Goal: Transaction & Acquisition: Book appointment/travel/reservation

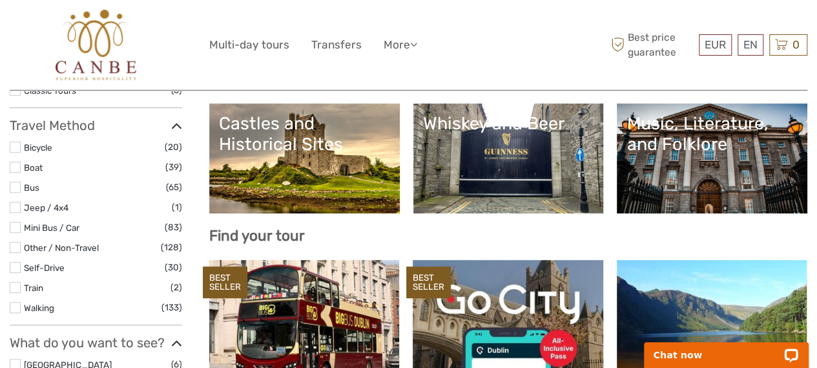
scroll to position [276, 0]
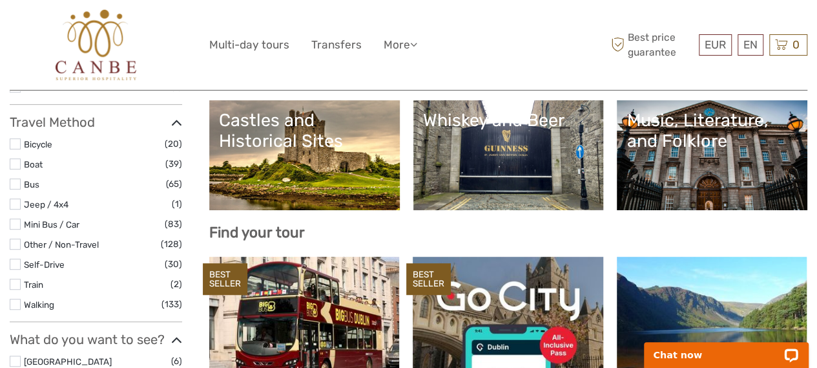
select select
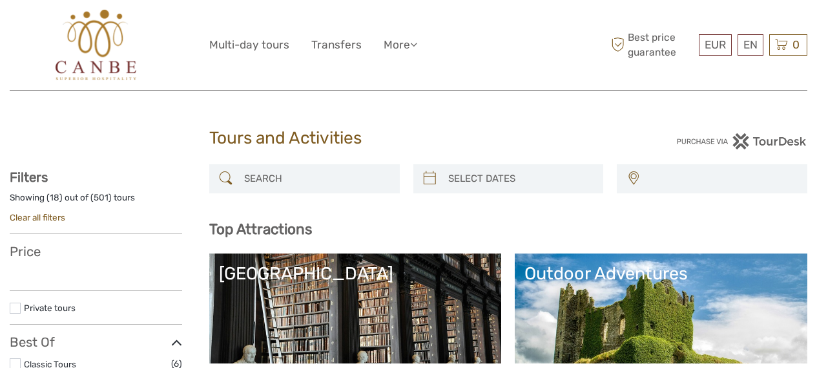
select select
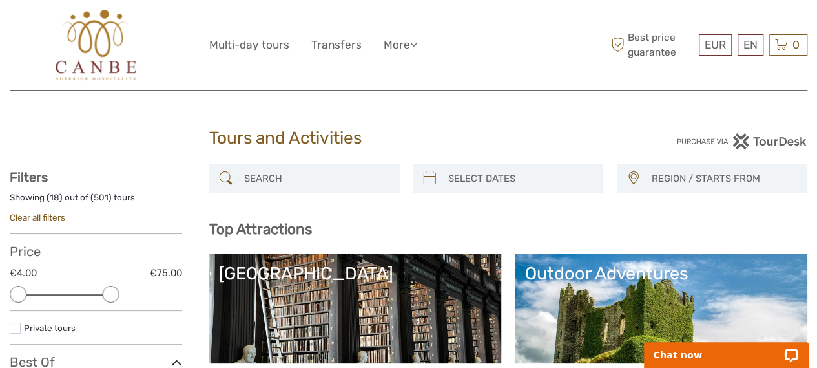
drag, startPoint x: 176, startPoint y: 290, endPoint x: 111, endPoint y: 293, distance: 64.7
click at [111, 293] on div at bounding box center [110, 294] width 17 height 17
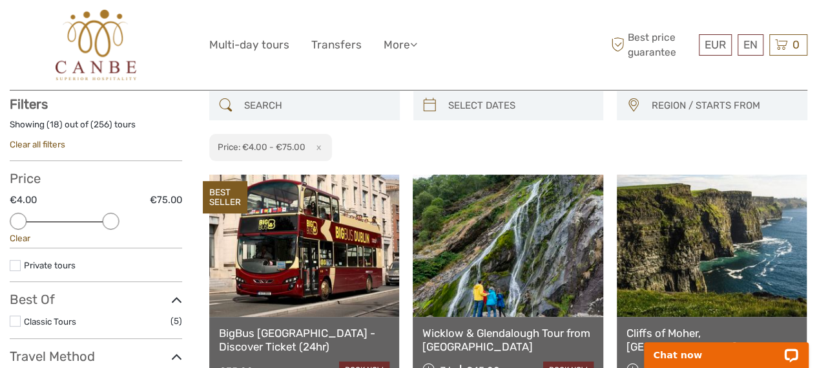
scroll to position [118, 0]
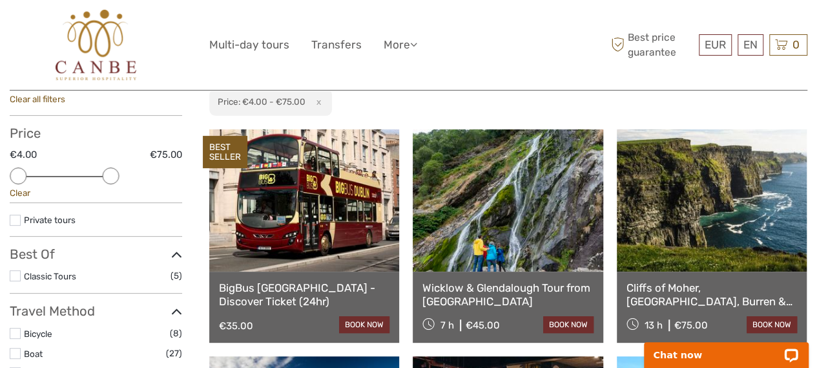
click at [482, 182] on link at bounding box center [508, 200] width 190 height 142
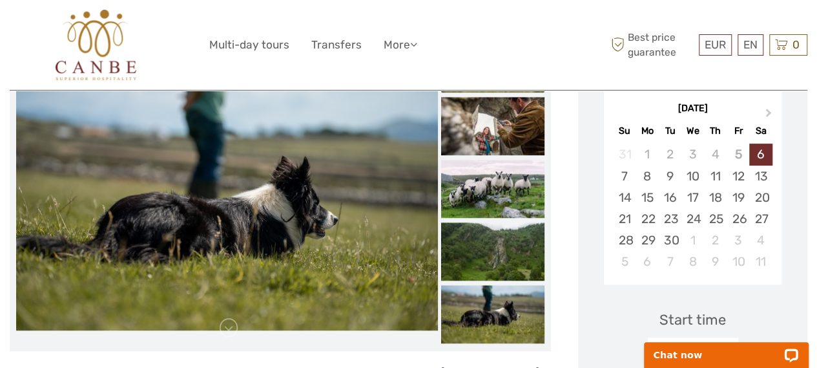
scroll to position [225, 0]
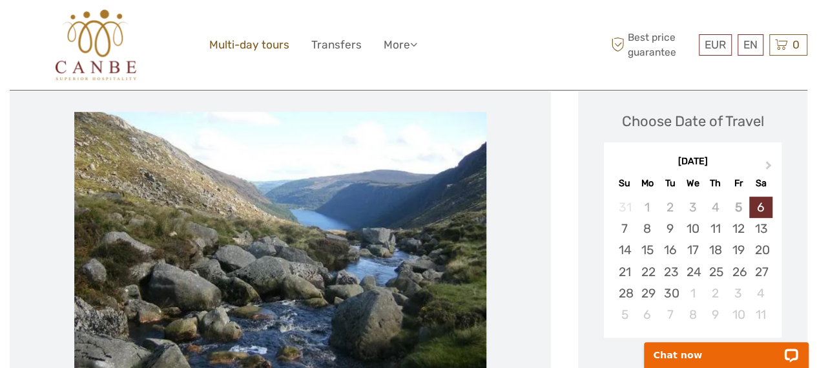
scroll to position [199, 0]
click at [625, 218] on div "7" at bounding box center [624, 228] width 23 height 21
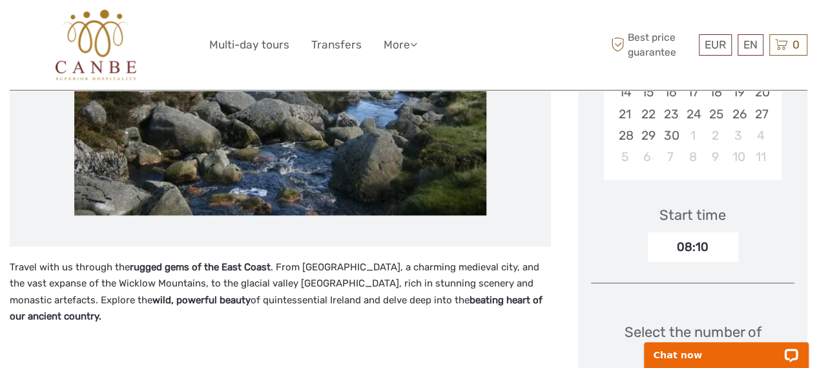
scroll to position [358, 0]
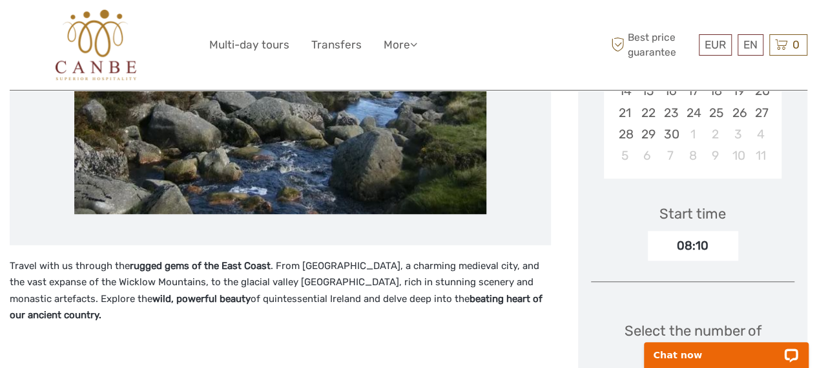
click at [709, 231] on div "08:10" at bounding box center [693, 246] width 90 height 30
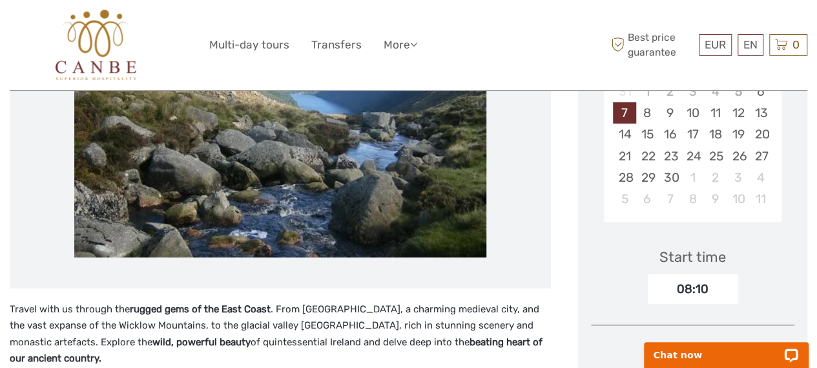
scroll to position [0, 0]
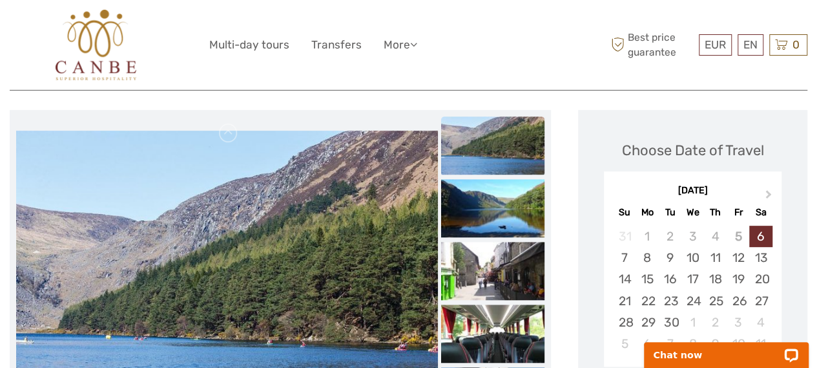
scroll to position [171, 0]
click at [620, 246] on div "7" at bounding box center [624, 256] width 23 height 21
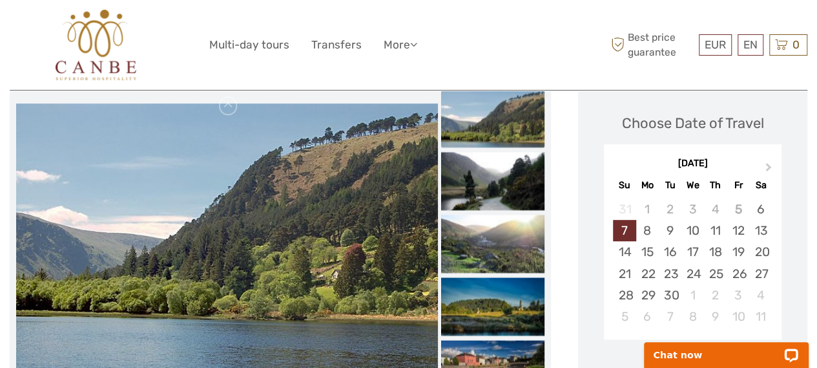
scroll to position [187, 0]
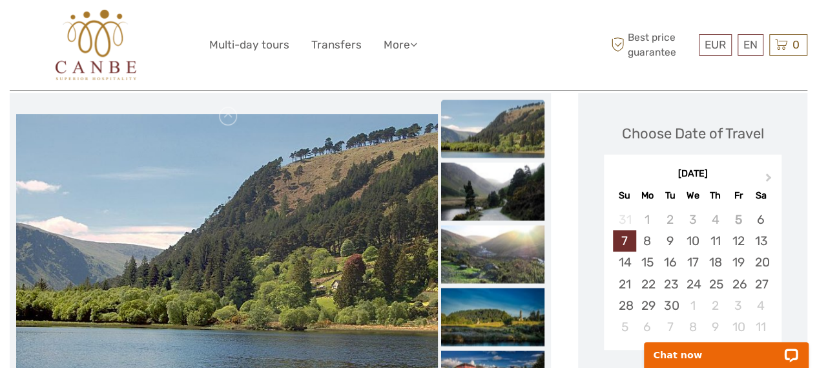
click at [235, 188] on img at bounding box center [227, 254] width 422 height 281
click at [226, 187] on img at bounding box center [227, 254] width 422 height 281
click at [116, 261] on img at bounding box center [227, 254] width 422 height 281
click at [465, 129] on img at bounding box center [492, 128] width 103 height 58
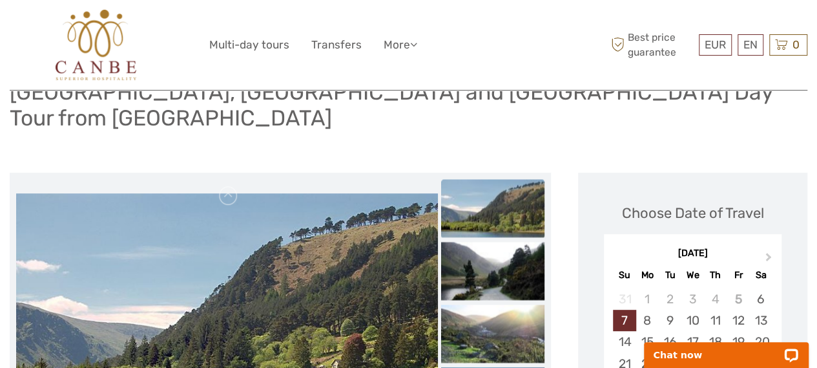
scroll to position [96, 0]
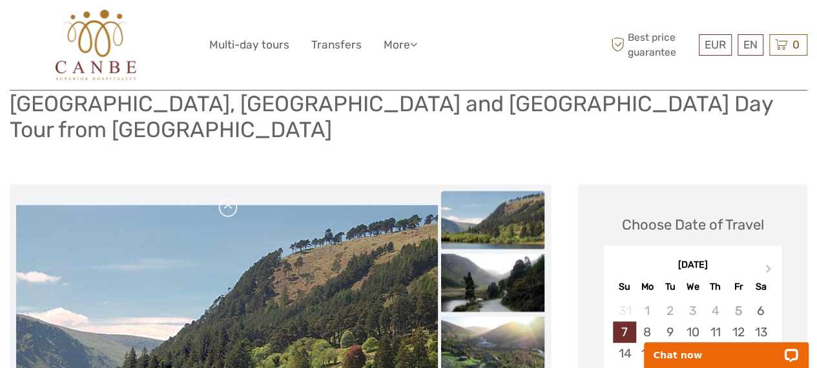
click at [233, 197] on link at bounding box center [228, 207] width 21 height 21
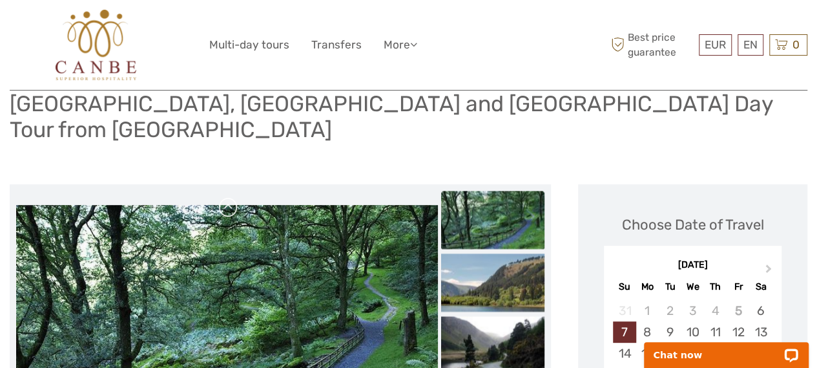
click at [236, 197] on link at bounding box center [228, 207] width 21 height 21
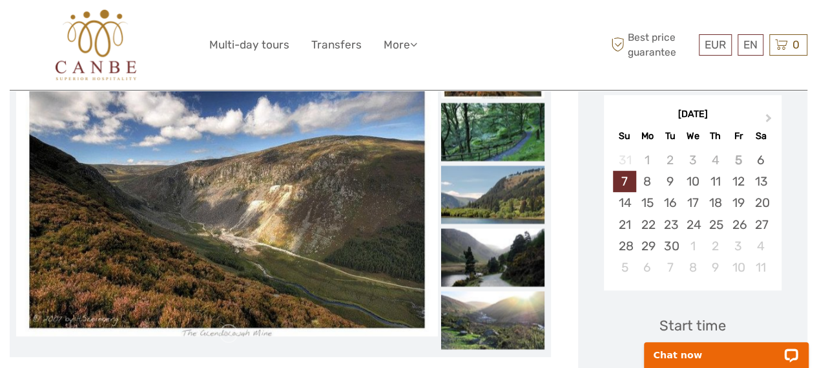
scroll to position [251, 0]
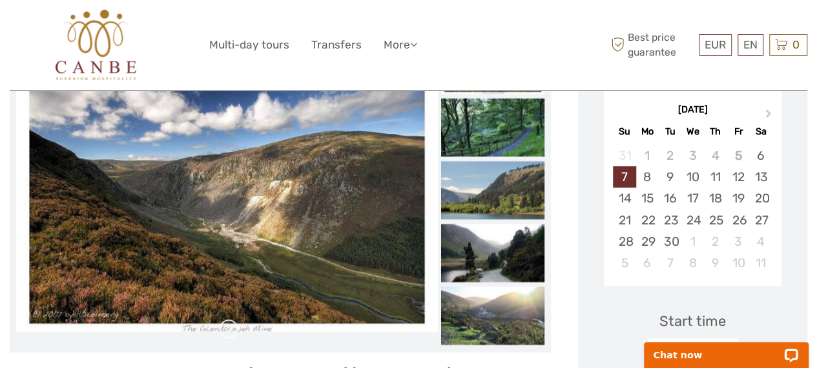
click at [223, 318] on link at bounding box center [228, 328] width 21 height 21
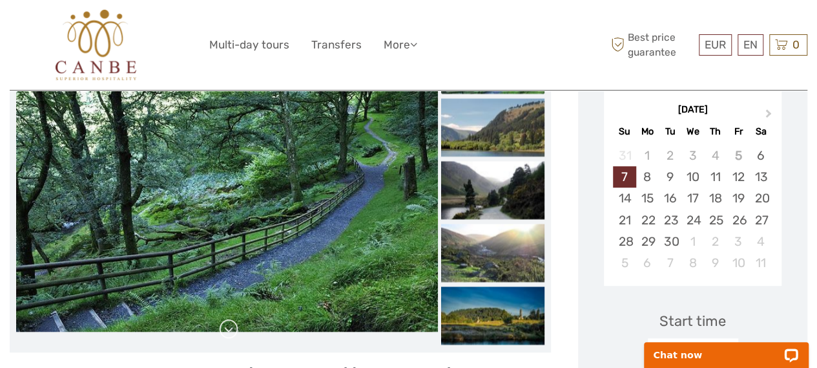
click at [220, 318] on link at bounding box center [228, 328] width 21 height 21
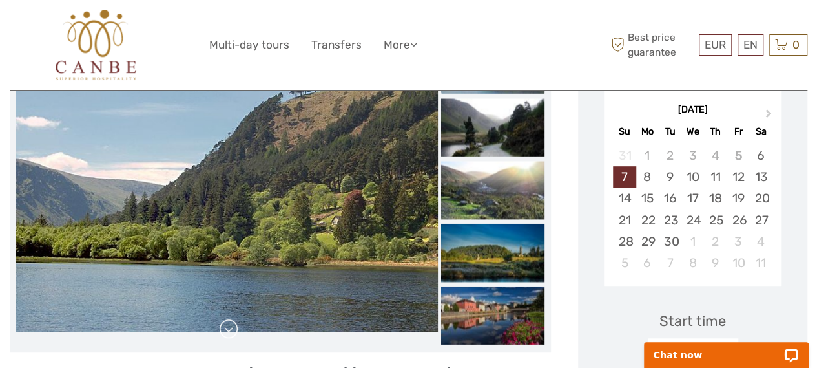
click at [223, 318] on link at bounding box center [228, 328] width 21 height 21
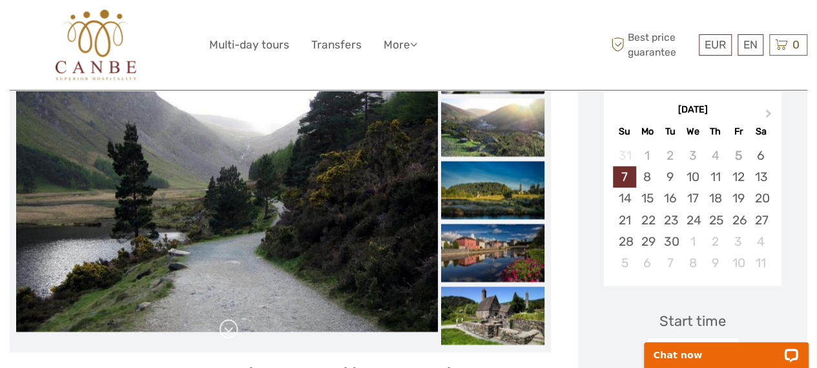
click at [222, 318] on link at bounding box center [228, 328] width 21 height 21
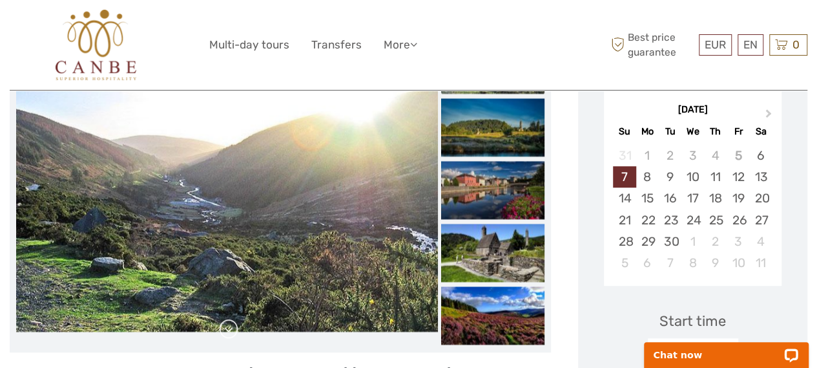
click at [221, 318] on link at bounding box center [228, 328] width 21 height 21
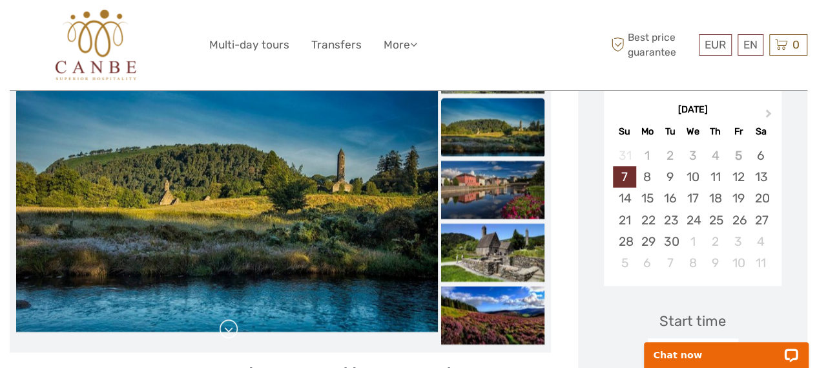
click at [222, 318] on link at bounding box center [228, 328] width 21 height 21
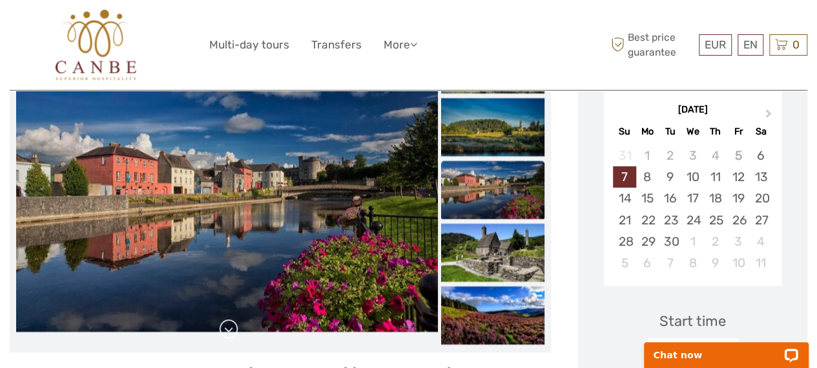
click at [222, 318] on link at bounding box center [228, 328] width 21 height 21
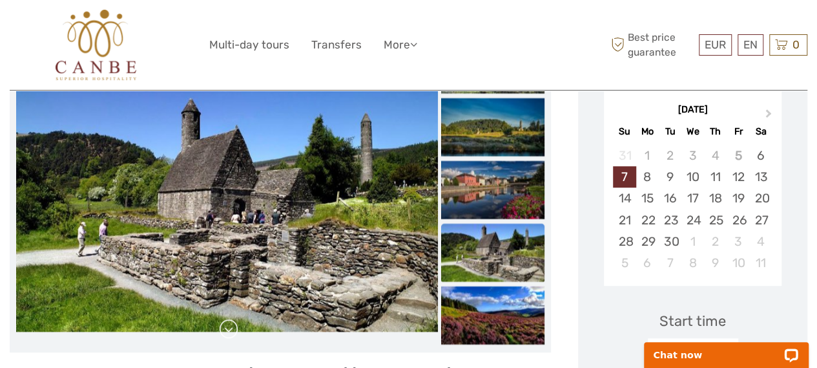
click at [221, 318] on link at bounding box center [228, 328] width 21 height 21
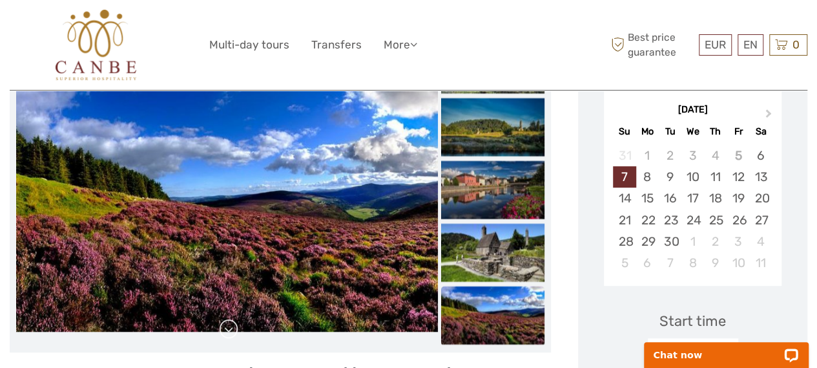
click at [218, 318] on link at bounding box center [228, 328] width 21 height 21
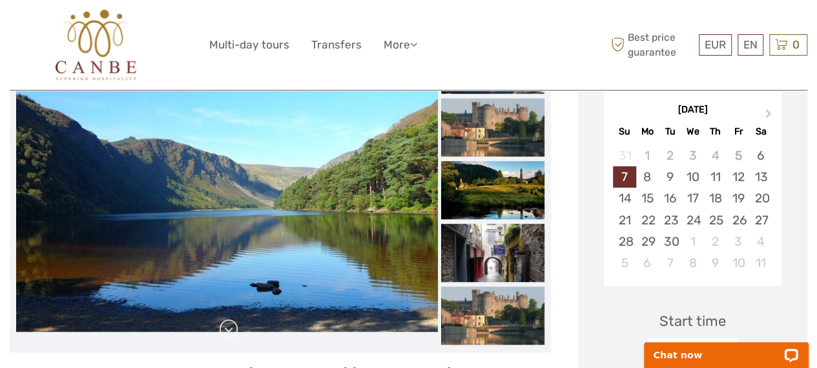
click at [220, 318] on link at bounding box center [228, 328] width 21 height 21
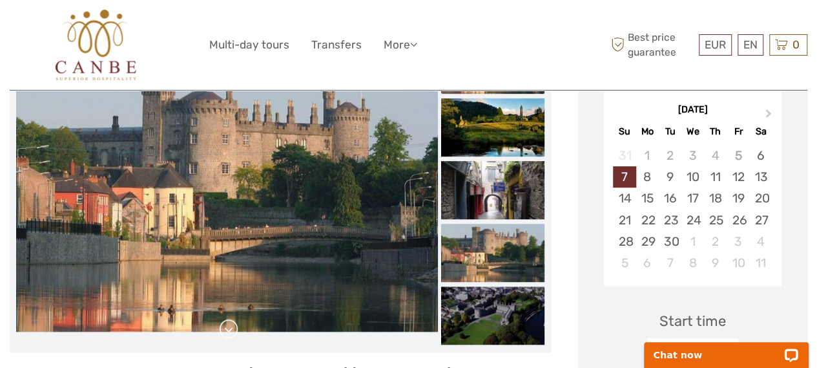
click at [220, 318] on link at bounding box center [228, 328] width 21 height 21
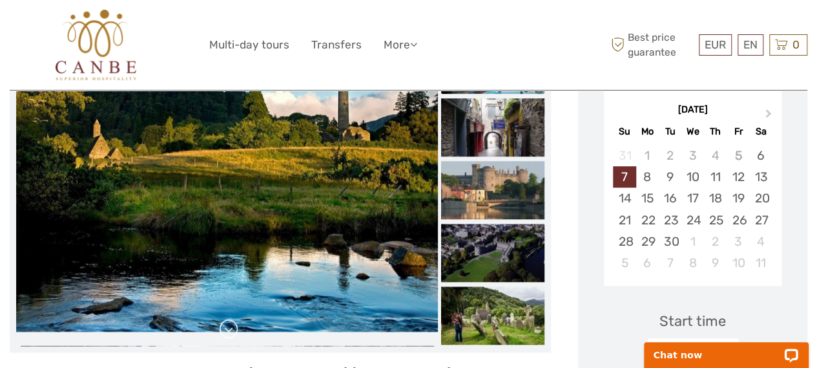
click at [220, 318] on link at bounding box center [228, 328] width 21 height 21
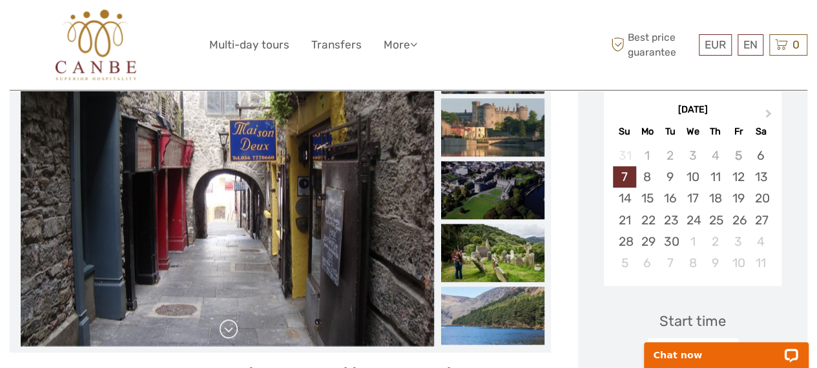
click at [220, 318] on link at bounding box center [228, 328] width 21 height 21
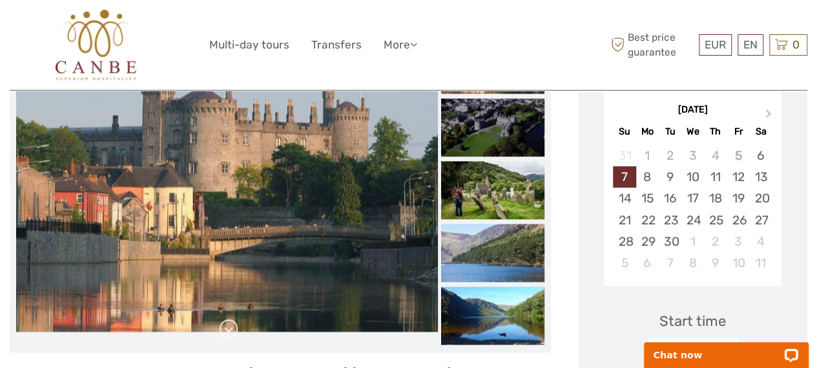
click at [220, 318] on link at bounding box center [228, 328] width 21 height 21
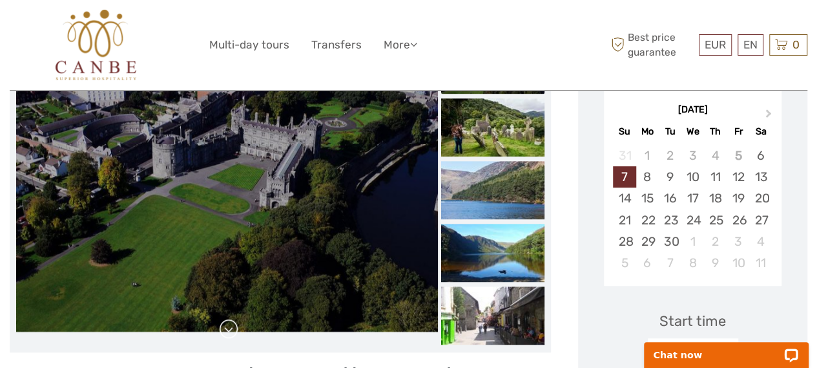
click at [220, 318] on link at bounding box center [228, 328] width 21 height 21
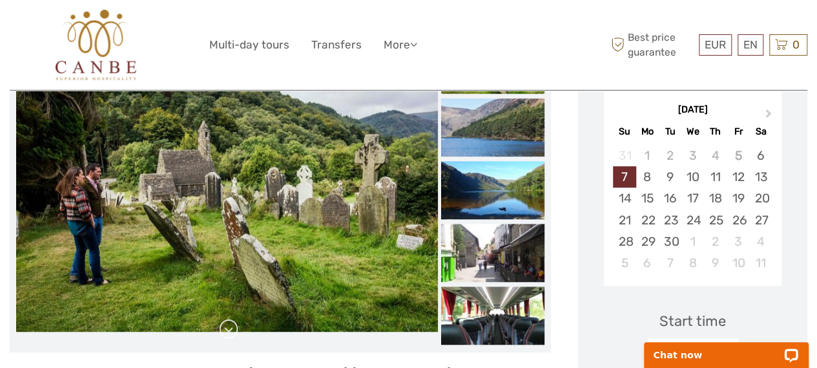
click at [221, 318] on link at bounding box center [228, 328] width 21 height 21
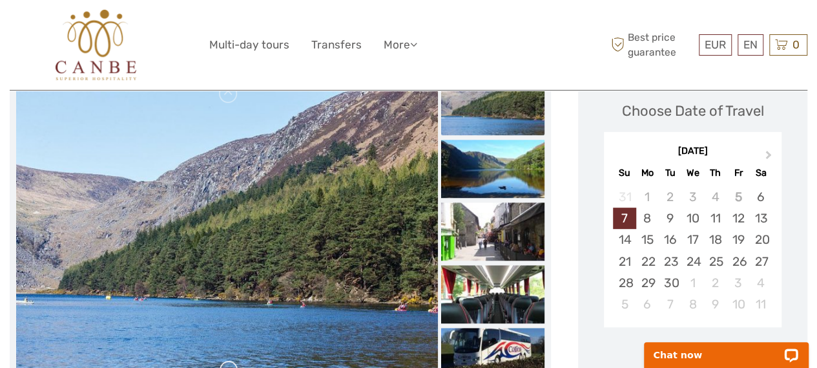
scroll to position [209, 0]
click at [220, 360] on link at bounding box center [228, 370] width 21 height 21
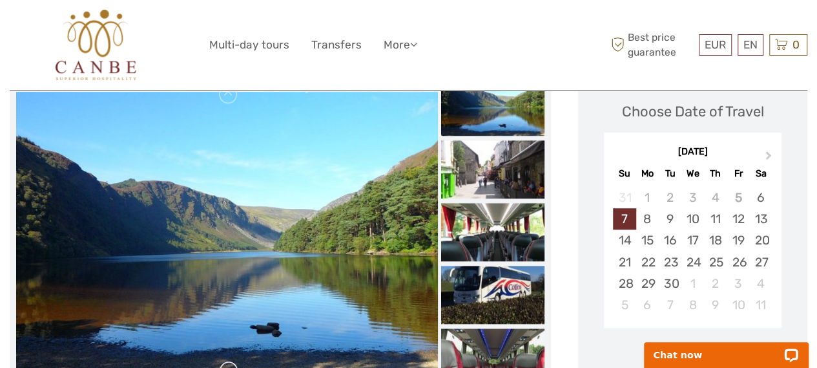
click at [222, 360] on link at bounding box center [228, 370] width 21 height 21
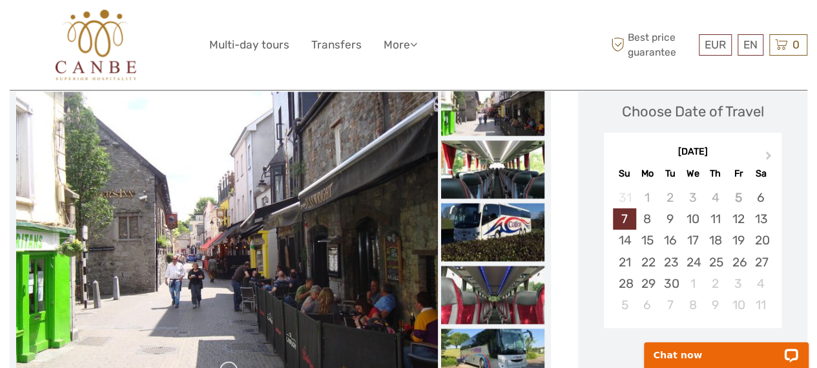
click at [220, 360] on link at bounding box center [228, 370] width 21 height 21
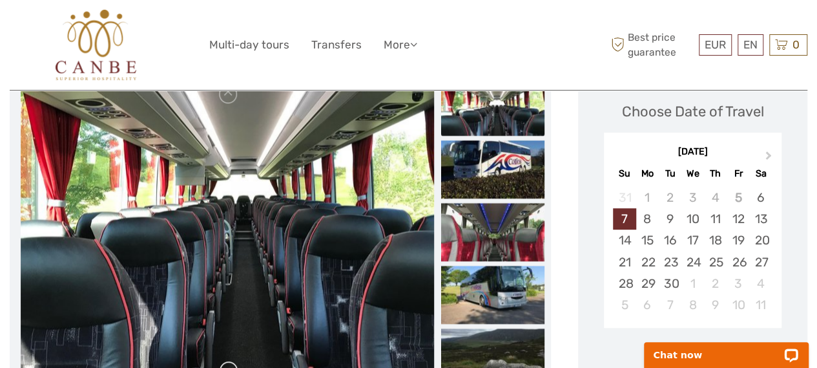
click at [220, 360] on link at bounding box center [228, 370] width 21 height 21
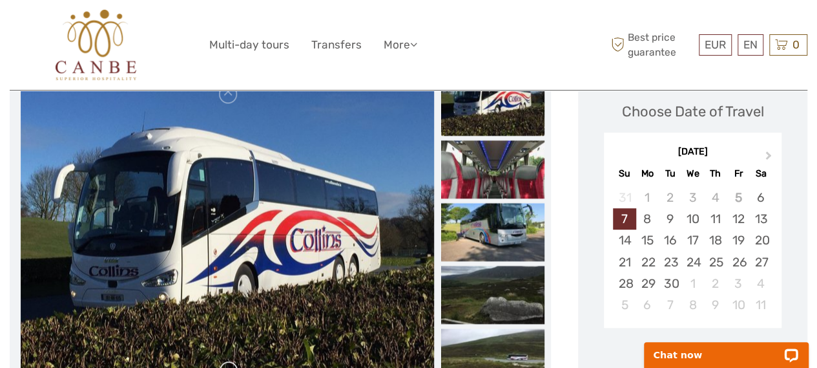
click at [221, 360] on link at bounding box center [228, 370] width 21 height 21
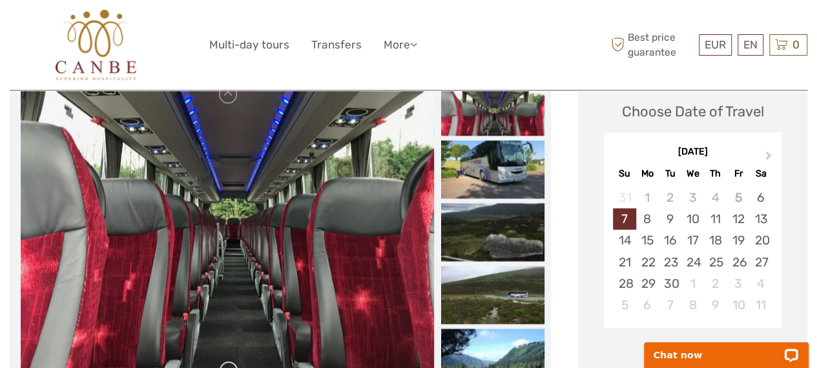
click at [218, 360] on link at bounding box center [228, 370] width 21 height 21
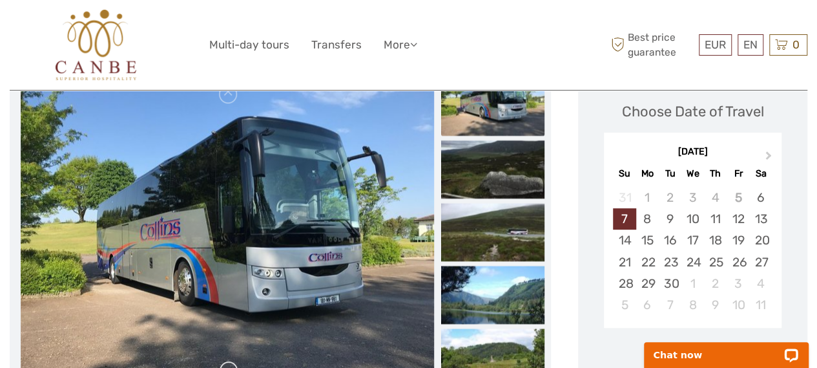
click at [225, 360] on link at bounding box center [228, 370] width 21 height 21
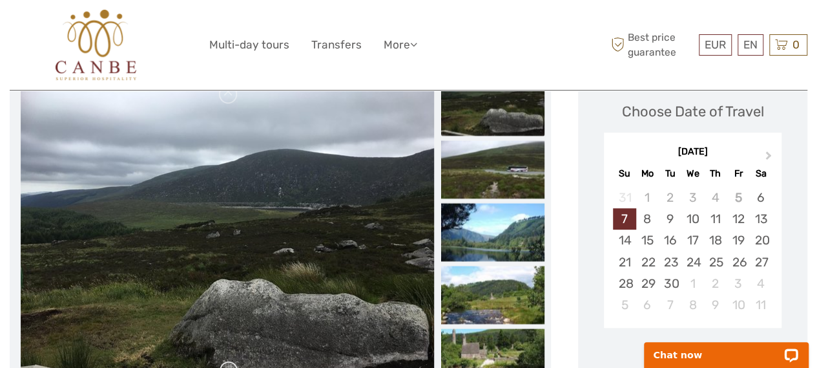
click at [226, 360] on link at bounding box center [228, 370] width 21 height 21
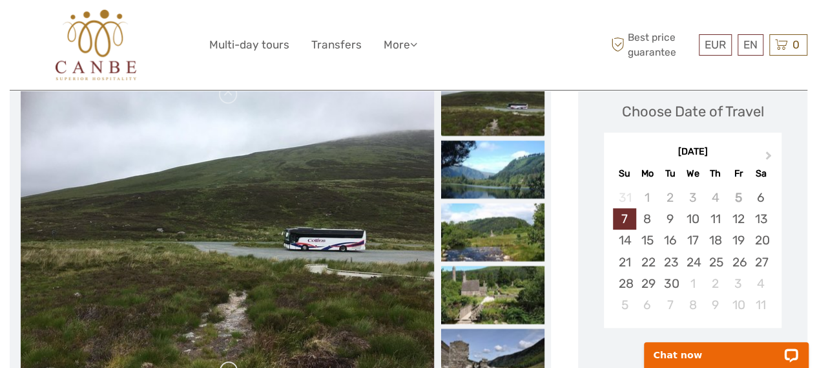
click at [222, 360] on link at bounding box center [228, 370] width 21 height 21
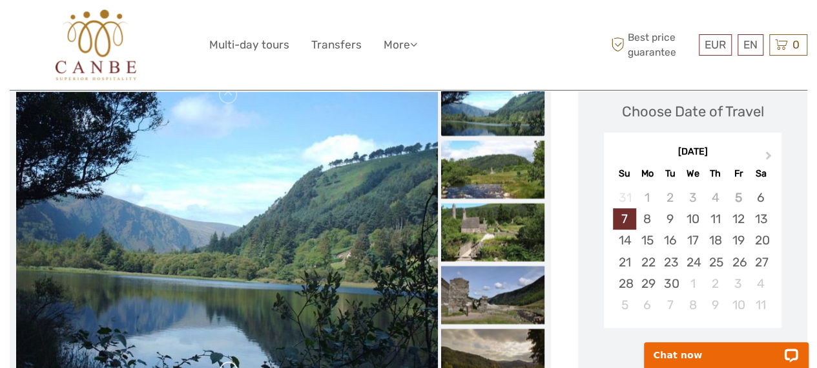
click at [225, 360] on link at bounding box center [228, 370] width 21 height 21
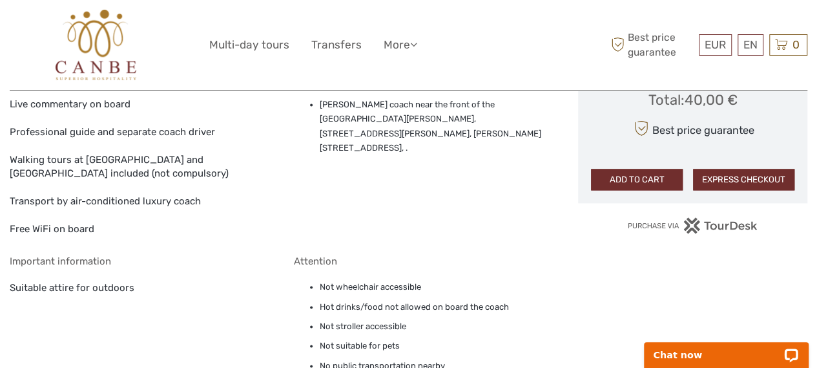
scroll to position [0, 0]
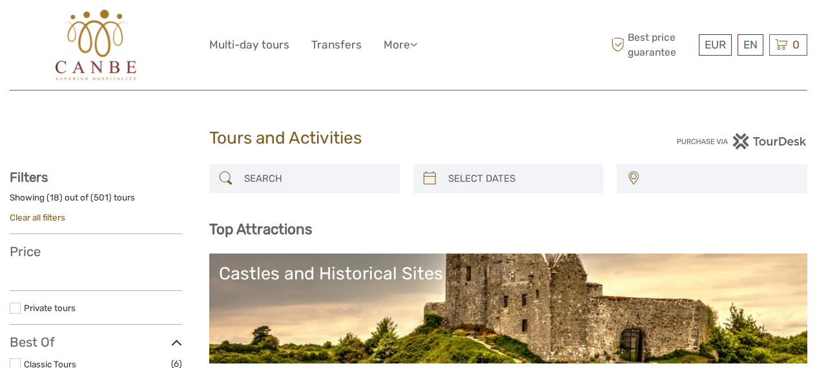
select select
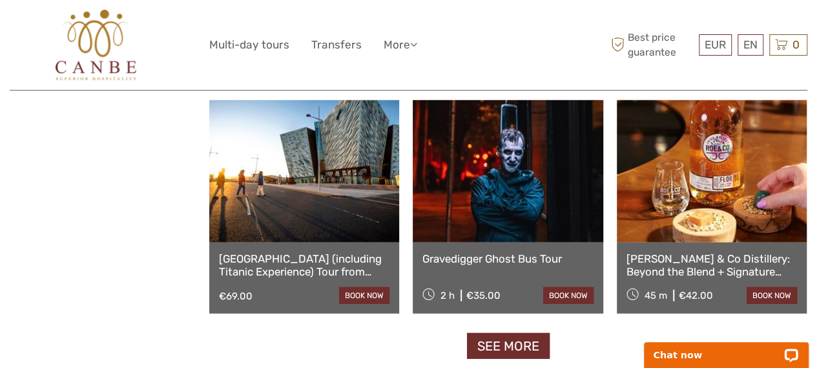
scroll to position [1691, 0]
